Goal: Task Accomplishment & Management: Complete application form

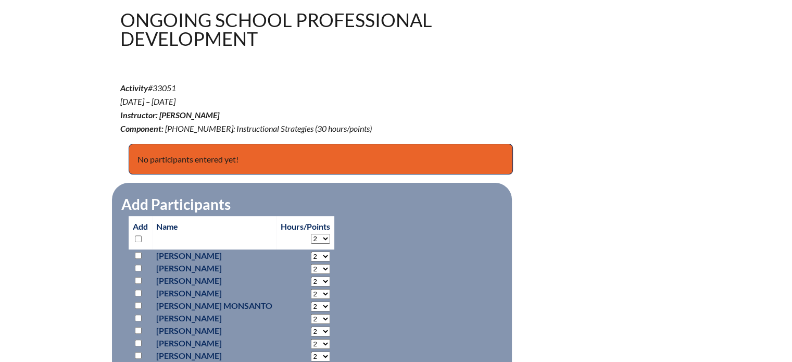
scroll to position [311, 0]
click at [328, 238] on select "2 3 4 5 6 7 8 9 10 11 12 13 14 15 16 17 18 19 20 21 22 23 24 25 26 27 28 29 30" at bounding box center [320, 238] width 19 height 10
select select "25"
click at [311, 233] on select "2 3 4 5 6 7 8 9 10 11 12 13 14 15 16 17 18 19 20 21 22 23 24 25 26 27 28 29 30" at bounding box center [320, 238] width 19 height 10
select select "25"
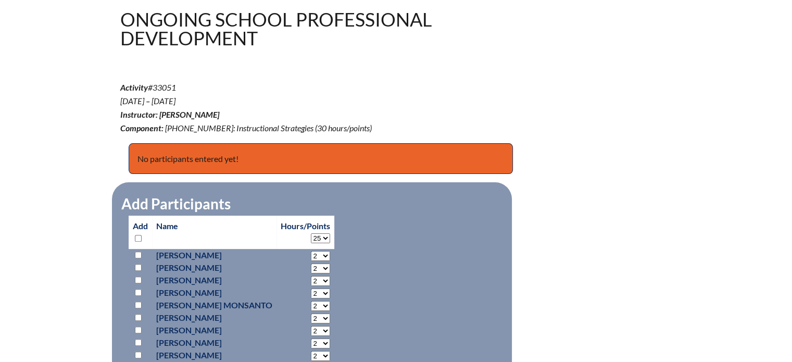
select select "25"
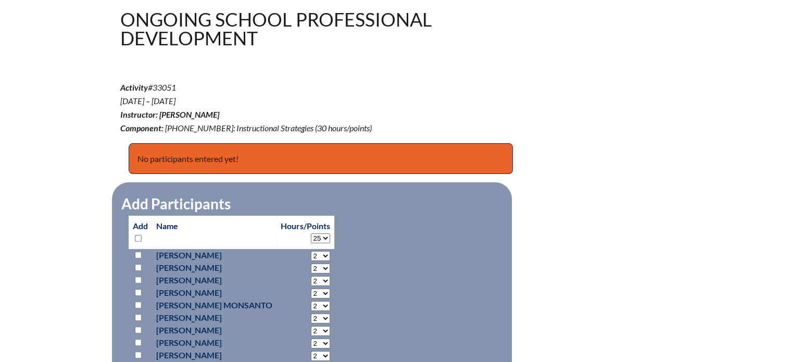
select select "25"
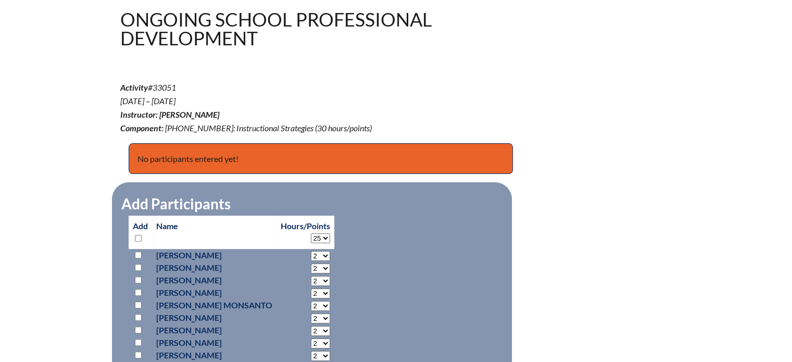
select select "25"
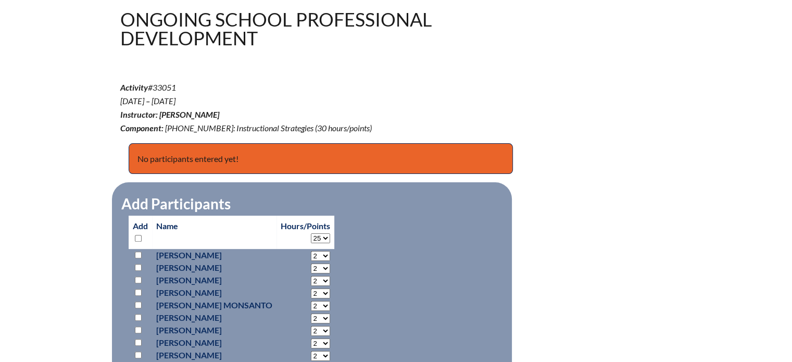
select select "25"
click at [137, 253] on input "checkbox" at bounding box center [138, 255] width 7 height 7
checkbox input "true"
click at [139, 279] on input "checkbox" at bounding box center [138, 280] width 7 height 7
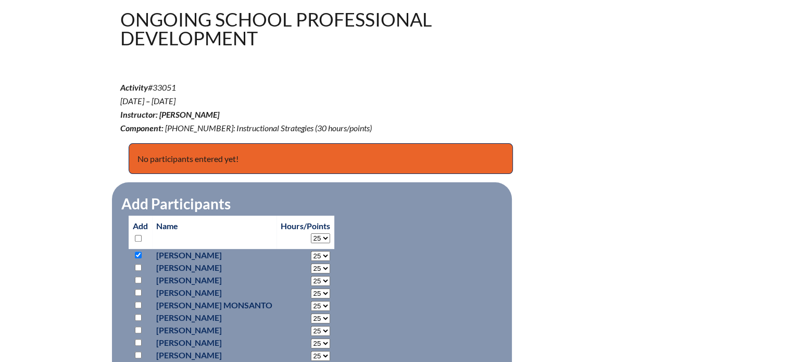
checkbox input "true"
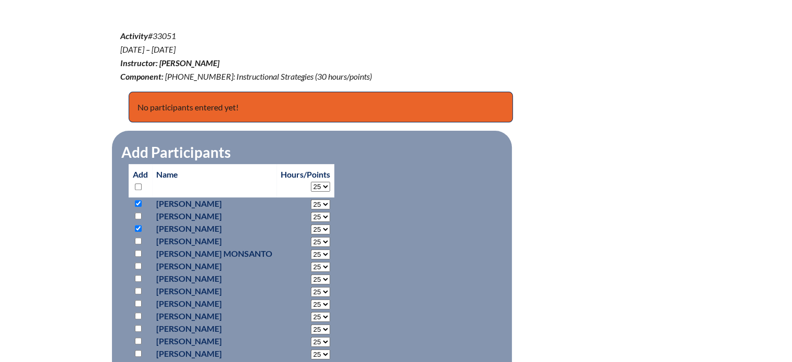
scroll to position [363, 0]
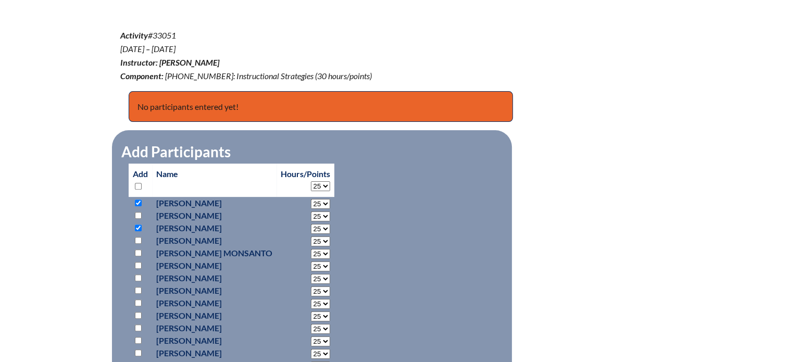
click at [135, 249] on input "checkbox" at bounding box center [138, 252] width 7 height 7
checkbox input "true"
click at [137, 262] on input "checkbox" at bounding box center [138, 265] width 7 height 7
checkbox input "true"
click at [137, 274] on input "checkbox" at bounding box center [138, 277] width 7 height 7
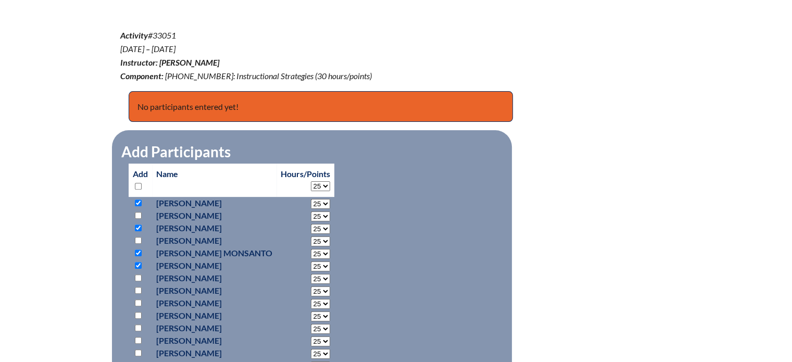
checkbox input "true"
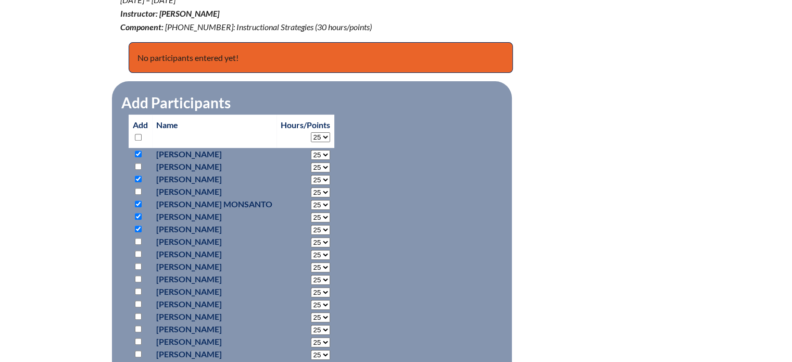
scroll to position [412, 0]
click at [137, 250] on input "checkbox" at bounding box center [138, 253] width 7 height 7
checkbox input "true"
click at [137, 290] on input "checkbox" at bounding box center [138, 290] width 7 height 7
checkbox input "true"
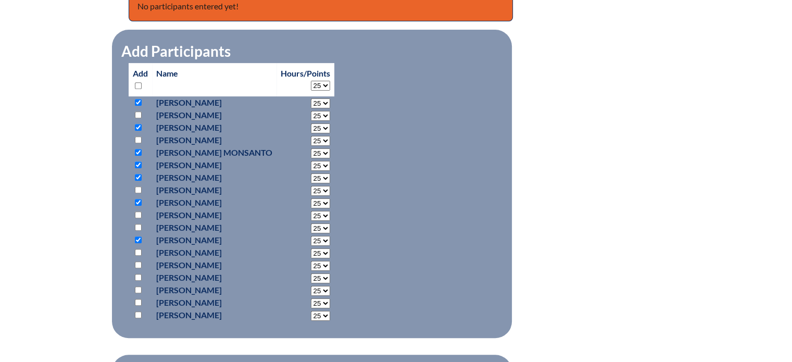
scroll to position [464, 0]
click at [137, 274] on input "checkbox" at bounding box center [138, 276] width 7 height 7
checkbox input "true"
click at [137, 286] on input "checkbox" at bounding box center [138, 289] width 7 height 7
checkbox input "true"
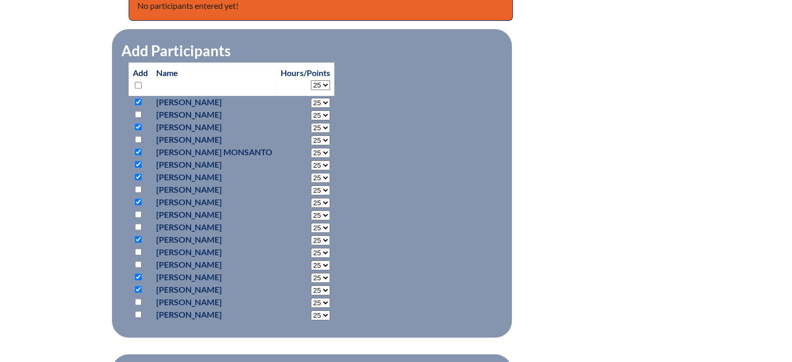
click at [137, 298] on input "checkbox" at bounding box center [138, 301] width 7 height 7
checkbox input "true"
click at [137, 312] on input "checkbox" at bounding box center [138, 314] width 7 height 7
checkbox input "true"
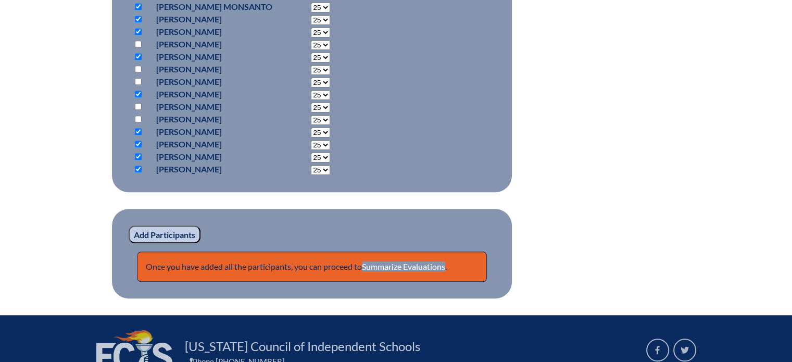
scroll to position [610, 0]
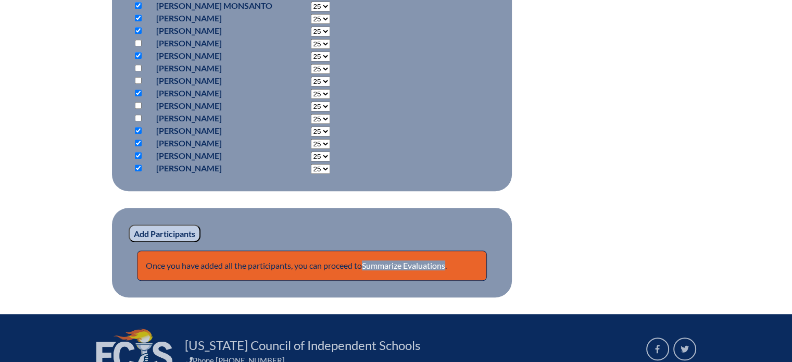
click at [145, 233] on input "Add Participants" at bounding box center [165, 233] width 72 height 18
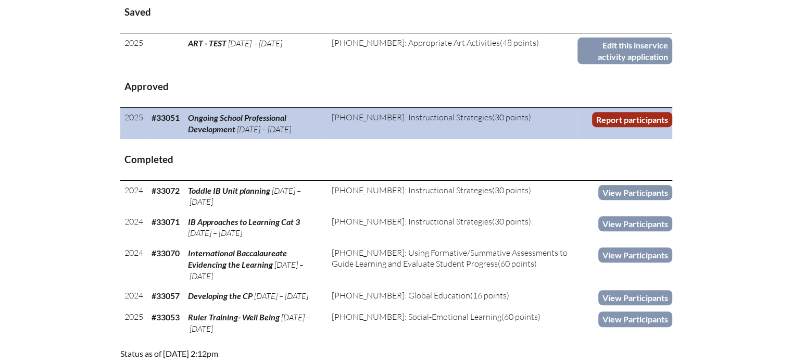
scroll to position [450, 0]
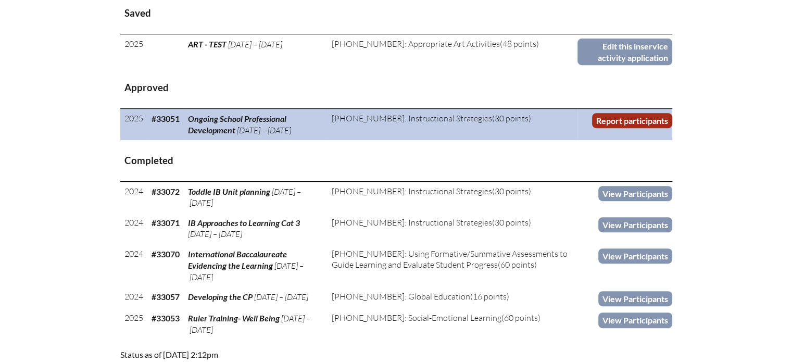
click at [633, 120] on link "Report participants" at bounding box center [632, 120] width 80 height 15
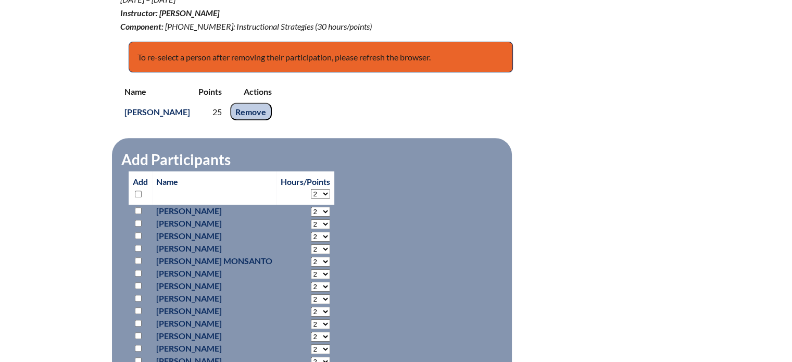
scroll to position [412, 0]
click at [322, 189] on select "2 3 4 5 6 7 8 9 10 11 12 13 14 15 16 17 18 19 20 21 22 23 24 25 26 27 28 29 30" at bounding box center [320, 194] width 19 height 10
select select "25"
click at [311, 189] on select "2 3 4 5 6 7 8 9 10 11 12 13 14 15 16 17 18 19 20 21 22 23 24 25 26 27 28 29 30" at bounding box center [320, 194] width 19 height 10
select select "25"
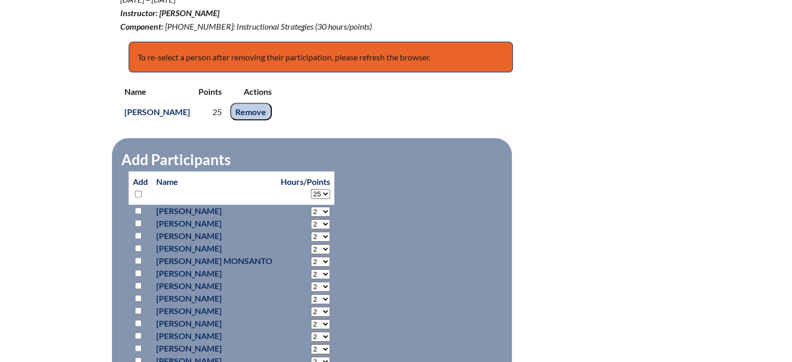
select select "25"
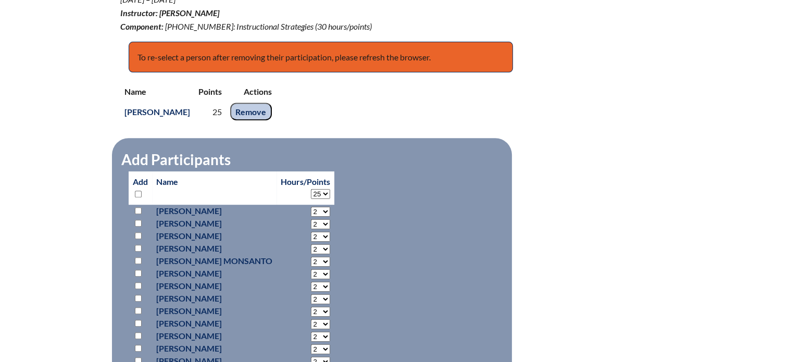
select select "25"
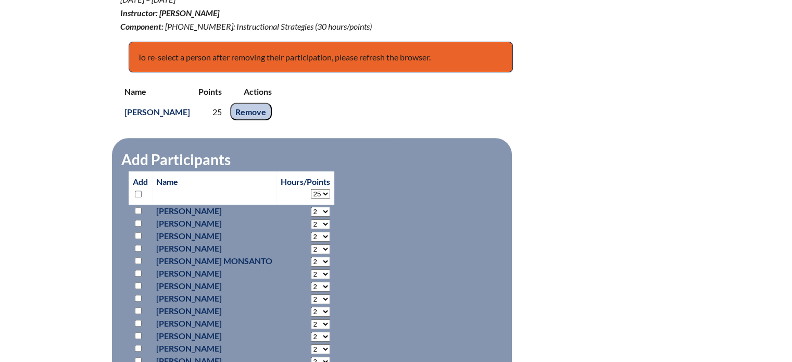
select select "25"
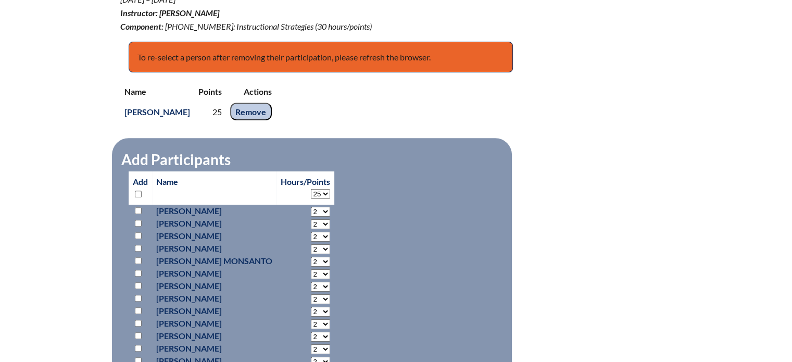
select select "25"
click at [137, 207] on input "checkbox" at bounding box center [138, 210] width 7 height 7
checkbox input "true"
click at [136, 233] on input "checkbox" at bounding box center [138, 235] width 7 height 7
checkbox input "true"
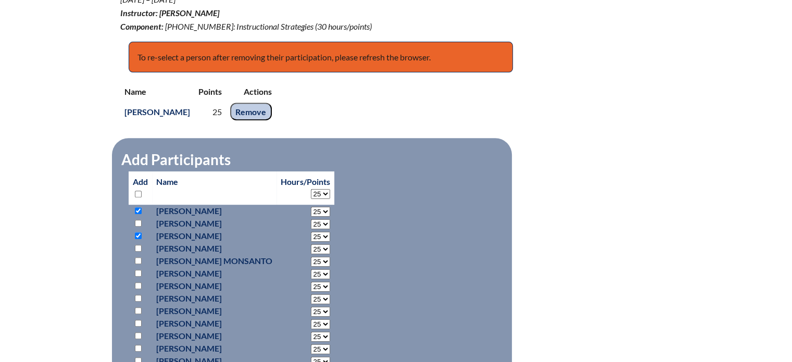
click at [137, 257] on input "checkbox" at bounding box center [138, 260] width 7 height 7
checkbox input "true"
click at [139, 270] on input "checkbox" at bounding box center [138, 273] width 7 height 7
checkbox input "true"
click at [137, 282] on input "checkbox" at bounding box center [138, 285] width 7 height 7
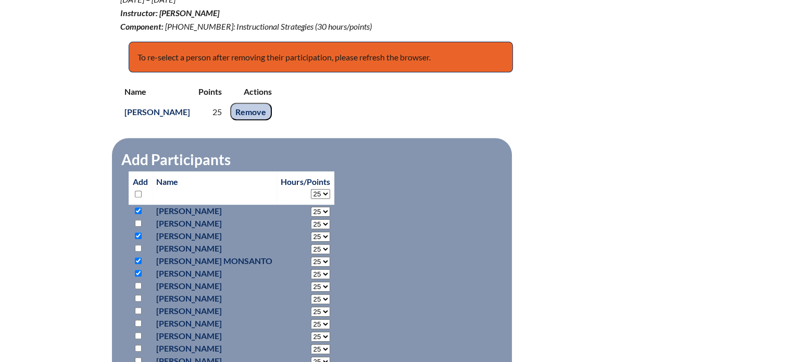
checkbox input "true"
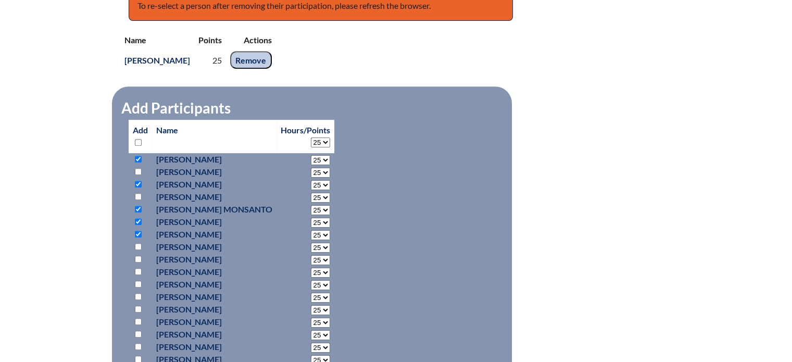
scroll to position [465, 0]
click at [136, 257] on input "checkbox" at bounding box center [138, 258] width 7 height 7
checkbox input "true"
click at [136, 290] on p at bounding box center [140, 296] width 15 height 12
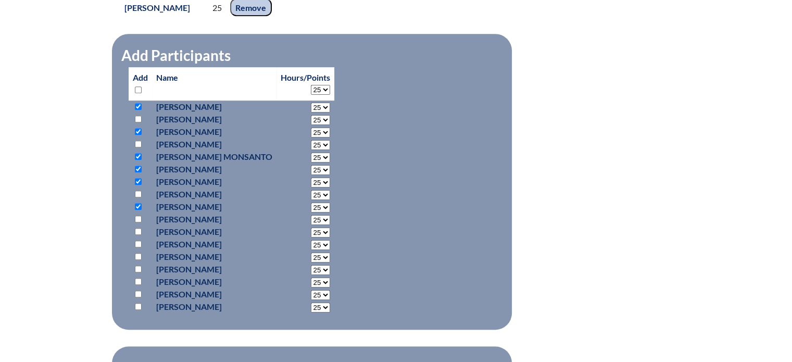
click at [135, 241] on input "checkbox" at bounding box center [138, 244] width 7 height 7
checkbox input "true"
click at [139, 278] on input "checkbox" at bounding box center [138, 281] width 7 height 7
checkbox input "true"
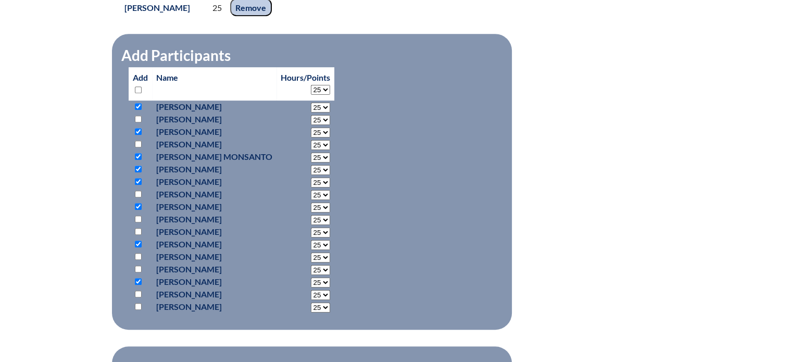
click at [140, 292] on input "checkbox" at bounding box center [138, 294] width 7 height 7
checkbox input "true"
click at [140, 304] on input "checkbox" at bounding box center [138, 306] width 7 height 7
checkbox input "true"
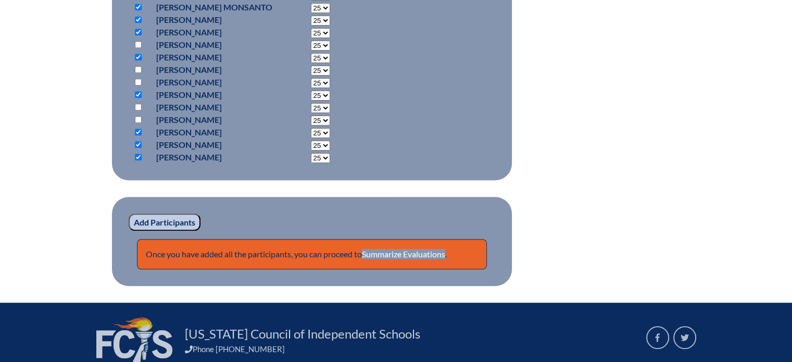
scroll to position [667, 0]
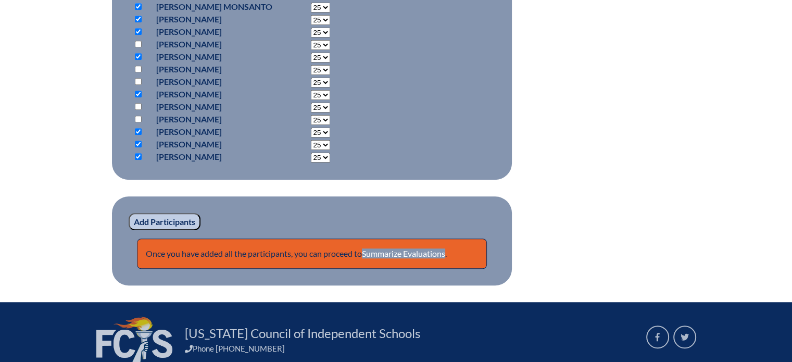
click at [179, 222] on input "Add Participants" at bounding box center [165, 222] width 72 height 18
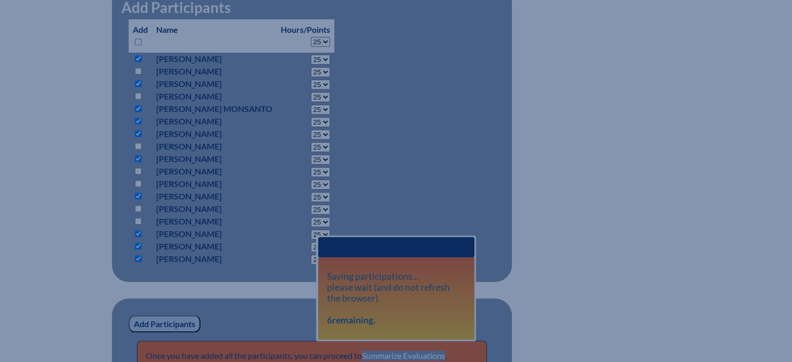
scroll to position [563, 0]
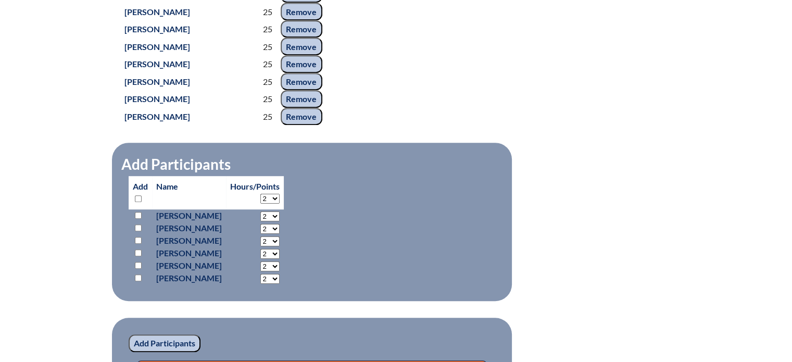
scroll to position [563, 0]
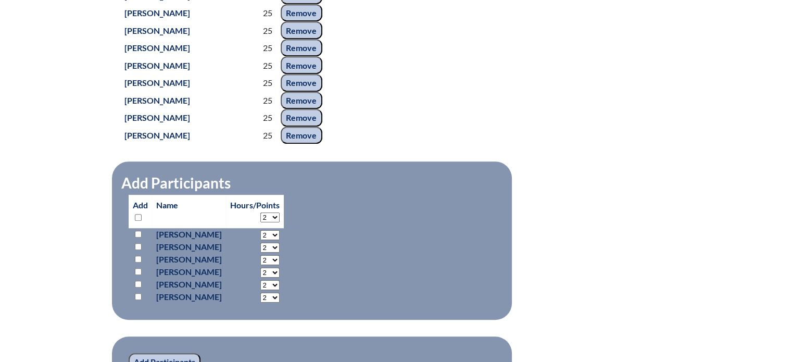
click at [623, 224] on div "ongoing-school-professional-development---689b62cf99b7c7.78256963 11 In-service…" at bounding box center [396, 69] width 552 height 714
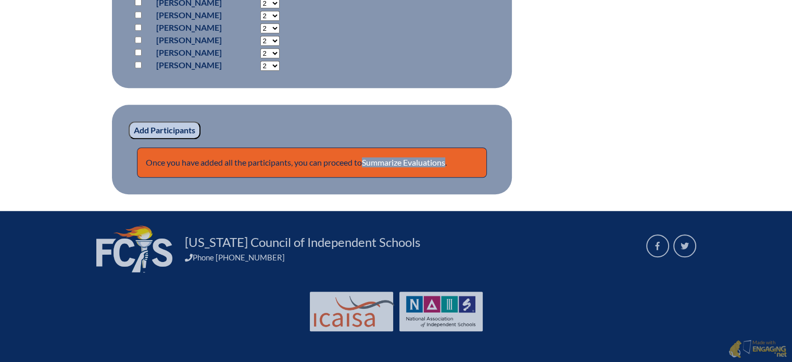
scroll to position [809, 0]
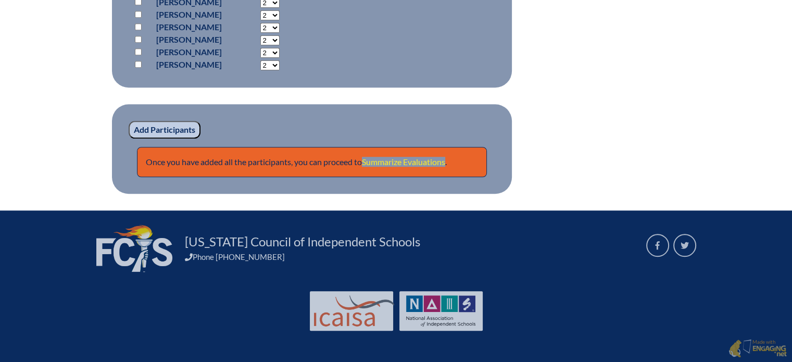
click at [412, 160] on link "Summarize Evaluations" at bounding box center [403, 162] width 83 height 10
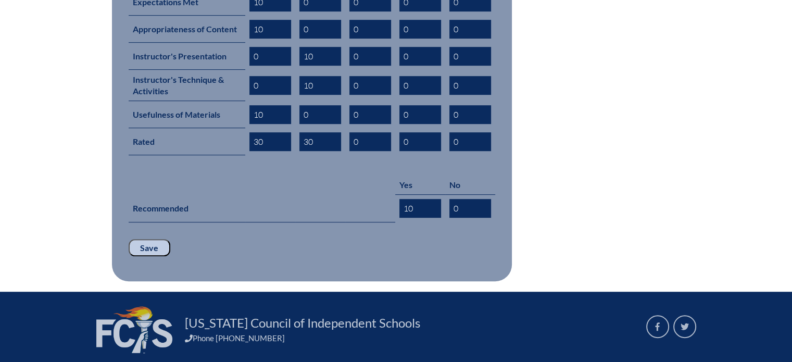
scroll to position [571, 0]
click at [142, 239] on input "Save" at bounding box center [150, 248] width 42 height 18
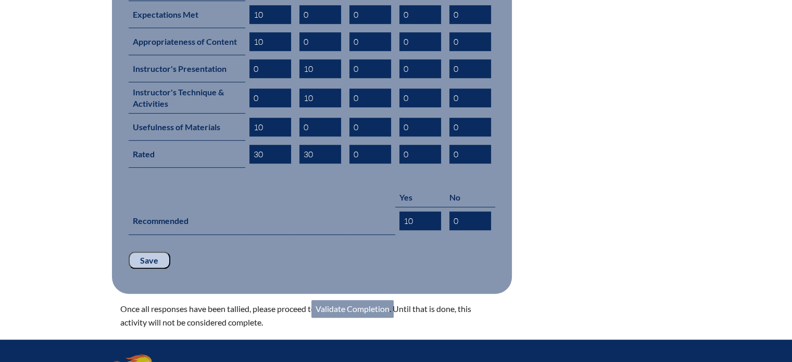
scroll to position [559, 0]
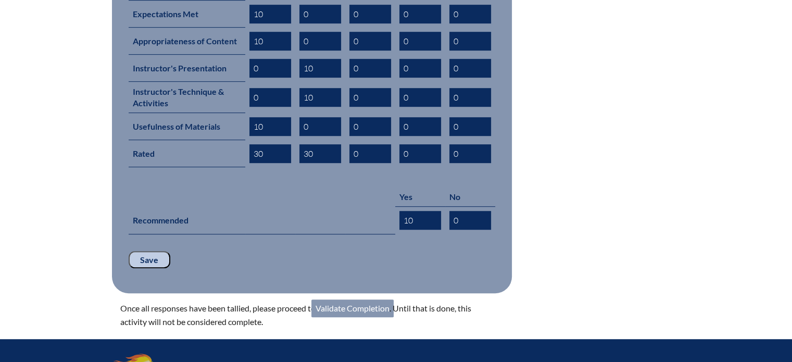
click at [348, 299] on link "Validate Completion" at bounding box center [352, 308] width 82 height 18
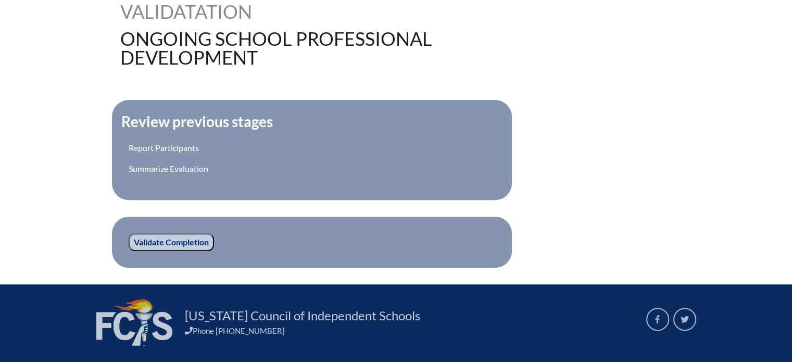
scroll to position [311, 0]
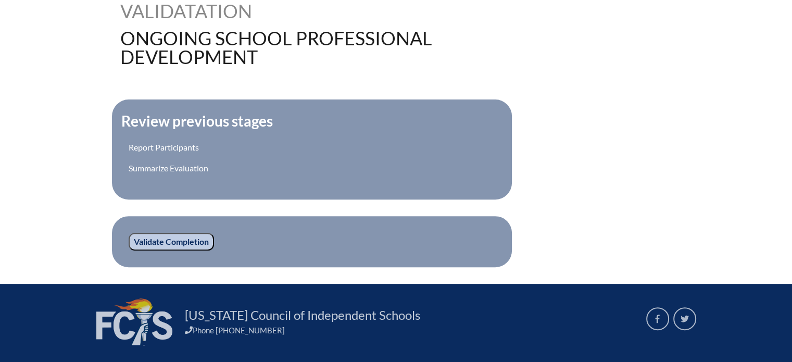
click at [160, 239] on input "Validate Completion" at bounding box center [171, 242] width 85 height 18
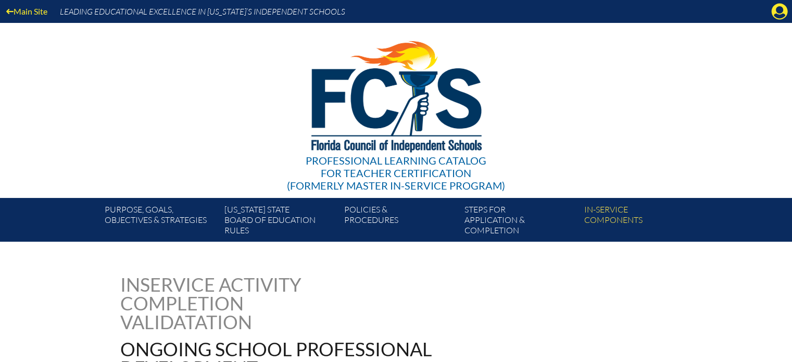
click at [575, 120] on div "Professional Learning Catalog for Teacher Certification (formerly Master In-ser…" at bounding box center [396, 110] width 633 height 175
